Goal: Task Accomplishment & Management: Complete application form

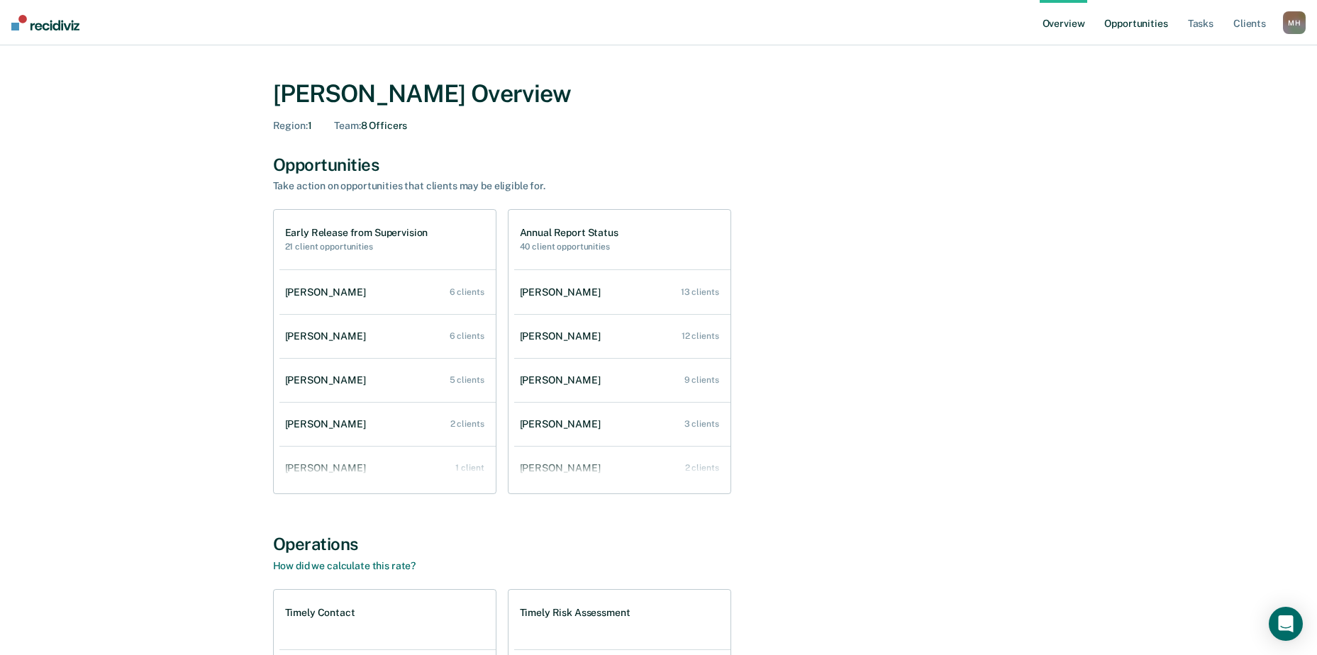
click at [1143, 26] on link "Opportunities" at bounding box center [1135, 22] width 69 height 45
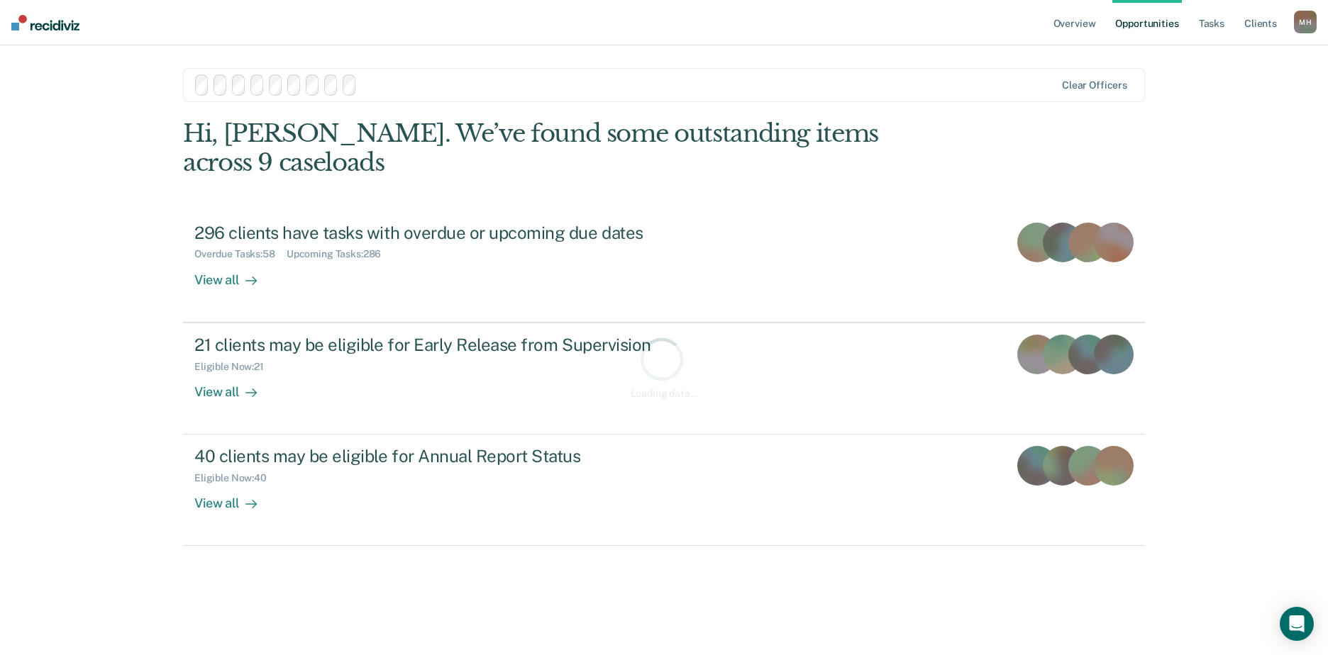
click at [289, 89] on div at bounding box center [625, 84] width 861 height 21
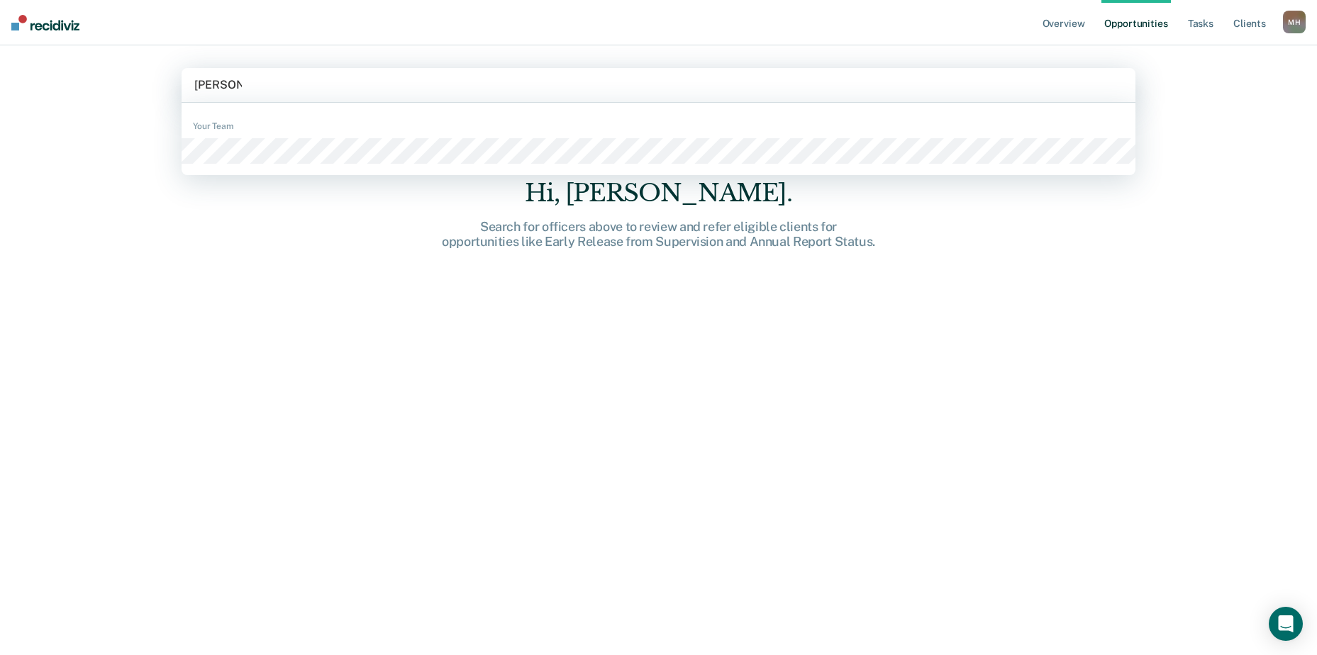
type input "[PERSON_NAME]"
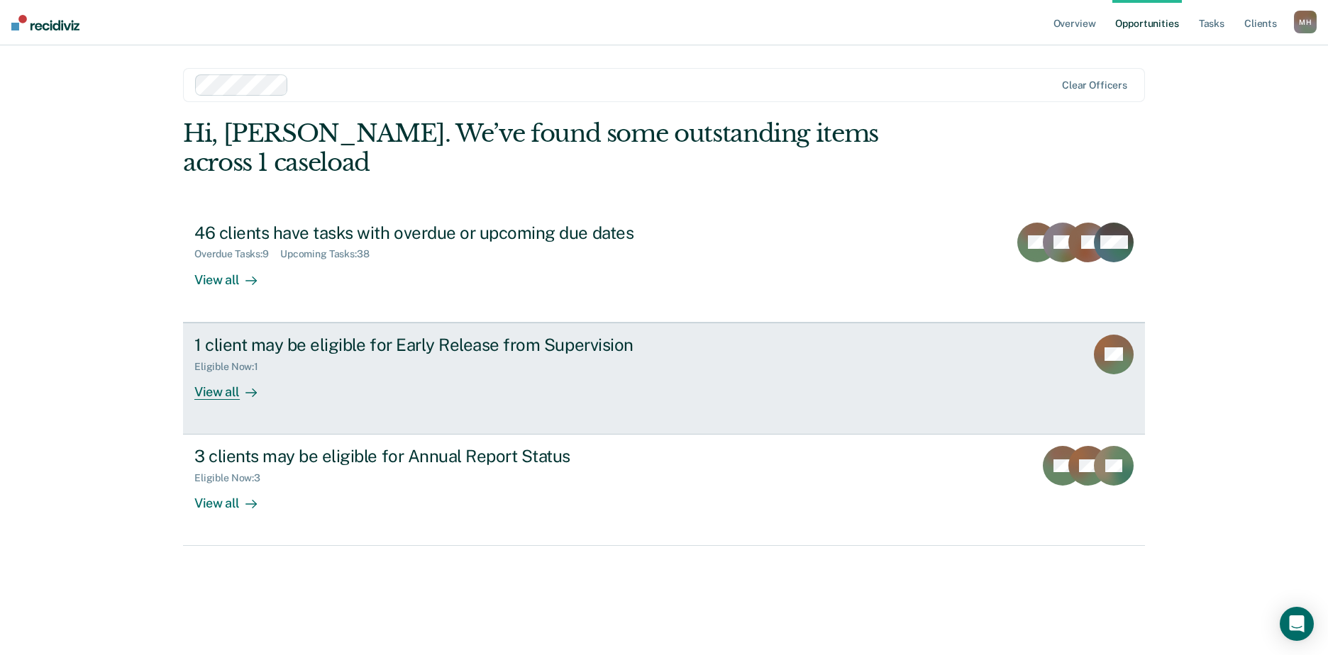
click at [245, 387] on icon at bounding box center [250, 392] width 11 height 11
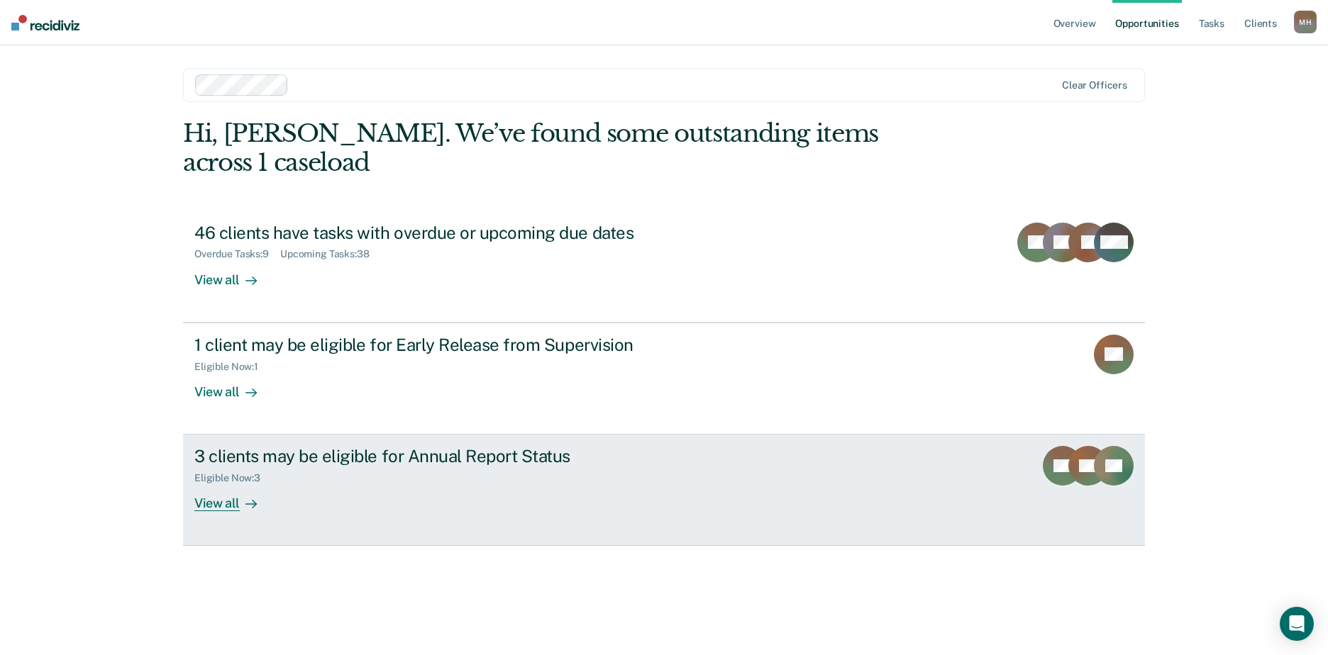
click at [257, 484] on div "View all" at bounding box center [233, 498] width 79 height 28
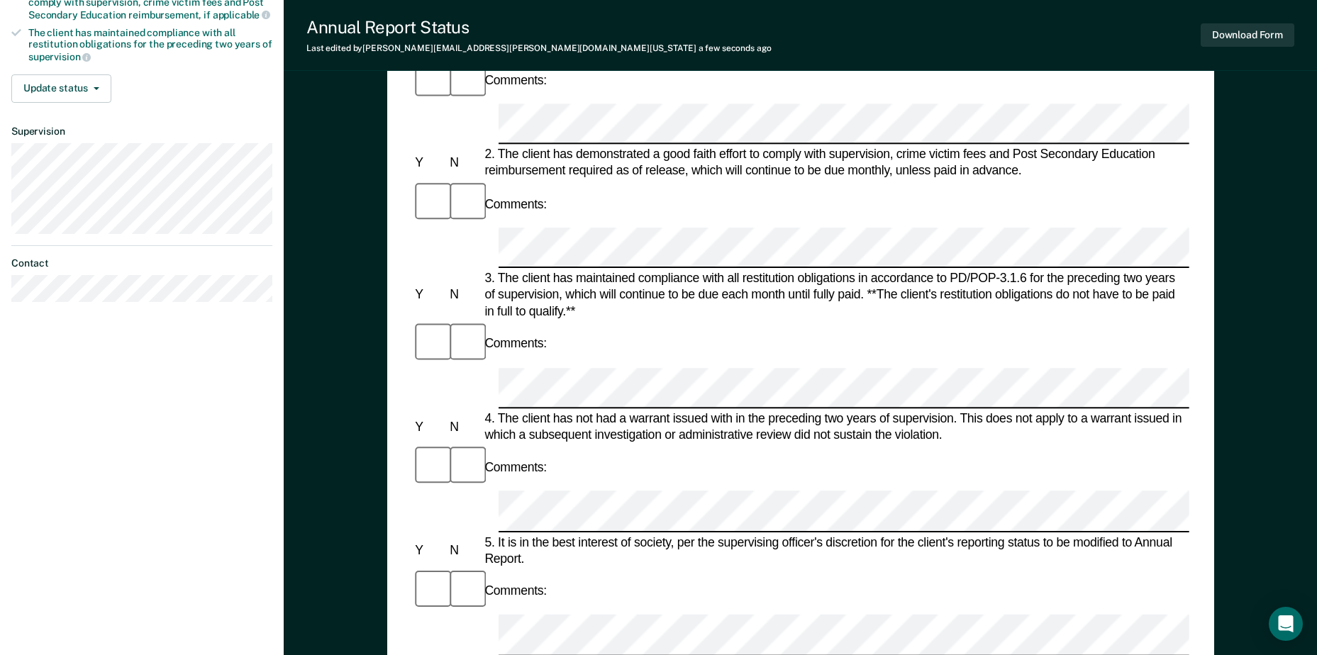
scroll to position [84, 0]
